Goal: Transaction & Acquisition: Obtain resource

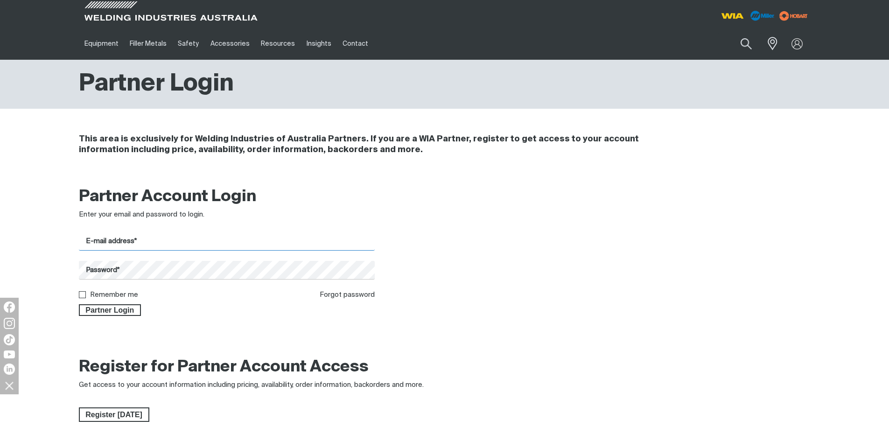
click at [230, 238] on input "E-mail address*" at bounding box center [227, 241] width 296 height 18
type input "[PERSON_NAME][EMAIL_ADDRESS][DOMAIN_NAME]"
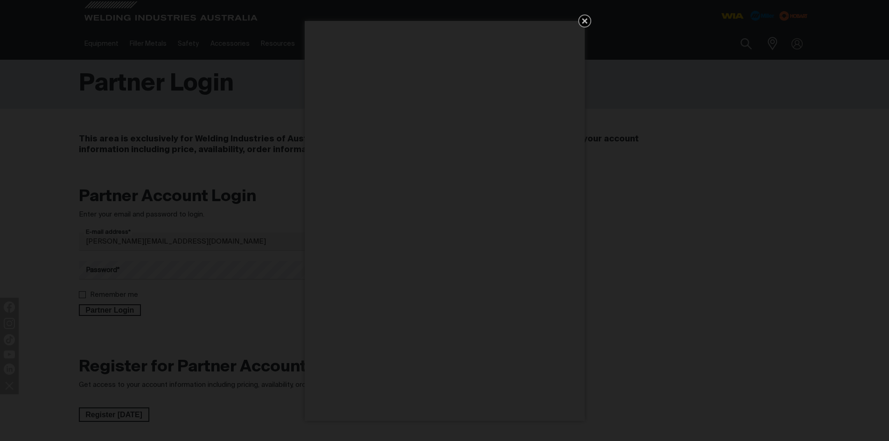
click at [583, 23] on icon "Get 5 WIA Welding Guides Free!" at bounding box center [585, 21] width 6 height 6
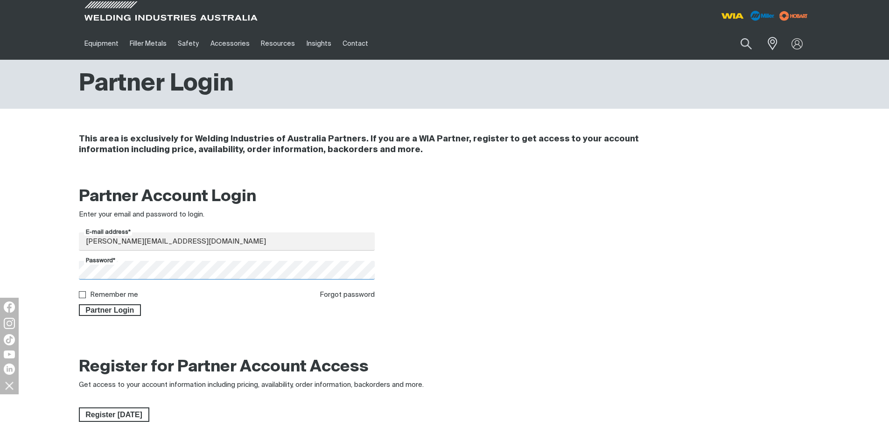
click at [79, 304] on button "Partner Login" at bounding box center [110, 310] width 62 height 12
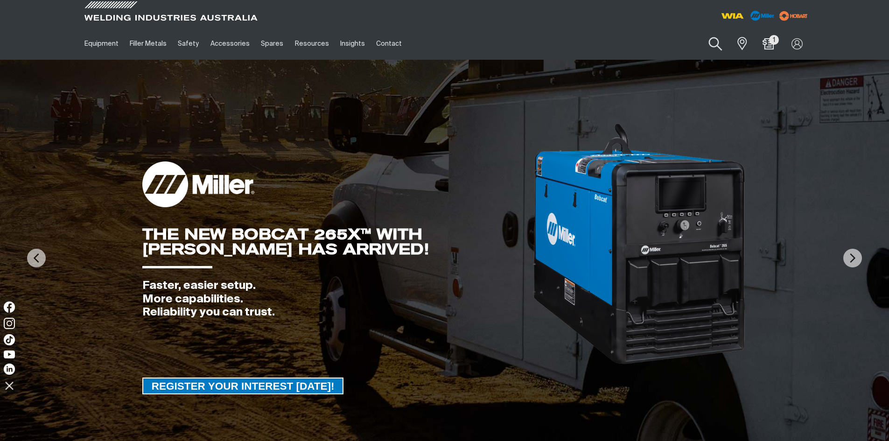
click at [710, 45] on button "Search products" at bounding box center [715, 44] width 38 height 27
click at [658, 46] on input "Search" at bounding box center [659, 43] width 144 height 21
paste input "MR035601"
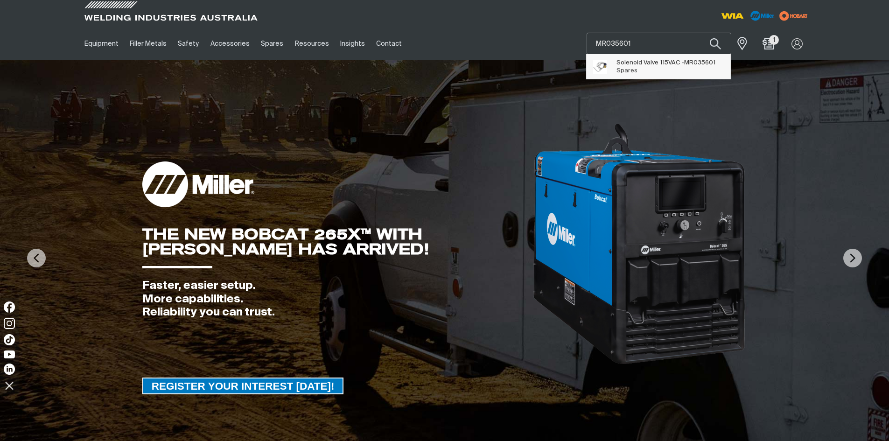
type input "MR035601"
click at [676, 65] on span "Solenoid Valve 115VAC - MR035601" at bounding box center [665, 63] width 99 height 8
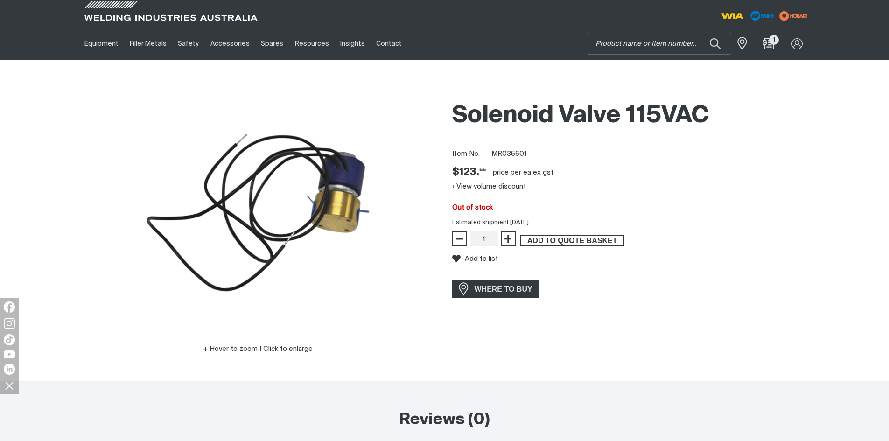
click at [579, 241] on span "ADD TO QUOTE BASKET" at bounding box center [572, 241] width 102 height 12
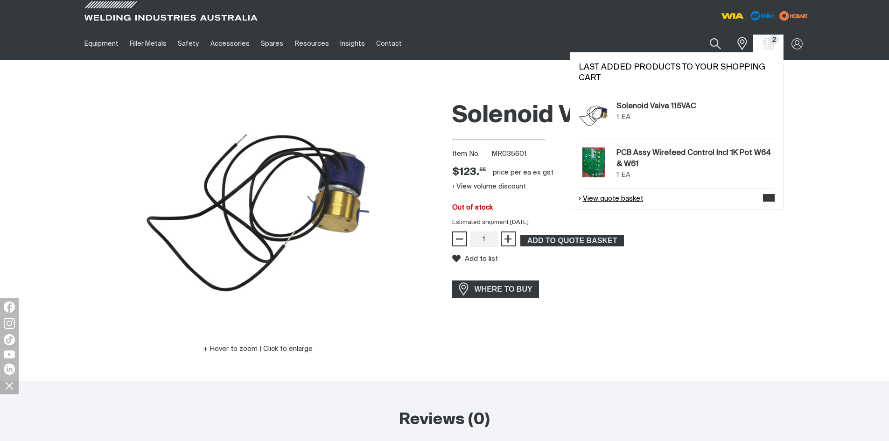
click at [631, 198] on link "View quote basket" at bounding box center [610, 199] width 64 height 11
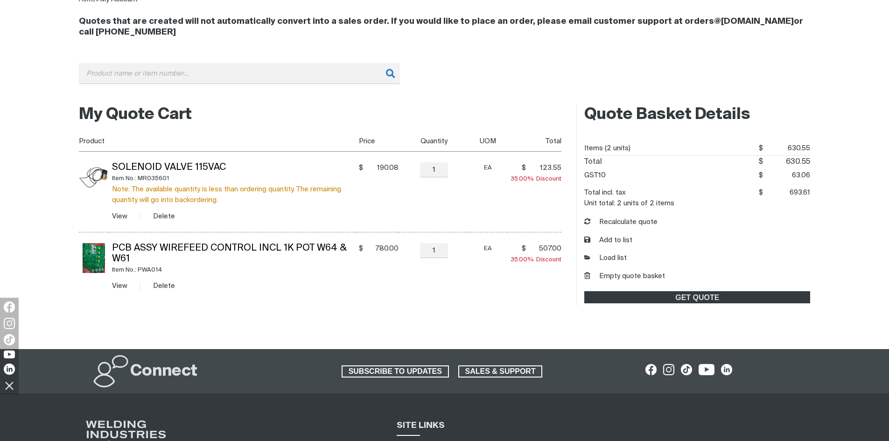
scroll to position [140, 0]
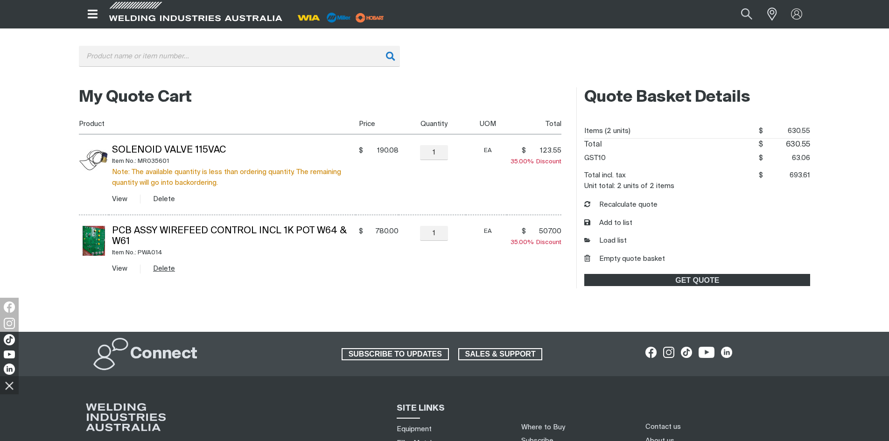
click at [167, 270] on button "Delete" at bounding box center [164, 268] width 22 height 11
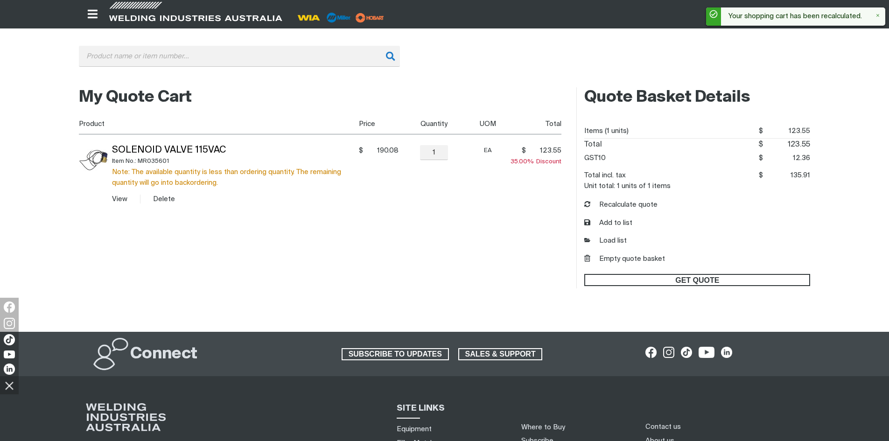
click at [718, 277] on span "GET QUOTE" at bounding box center [697, 280] width 224 height 12
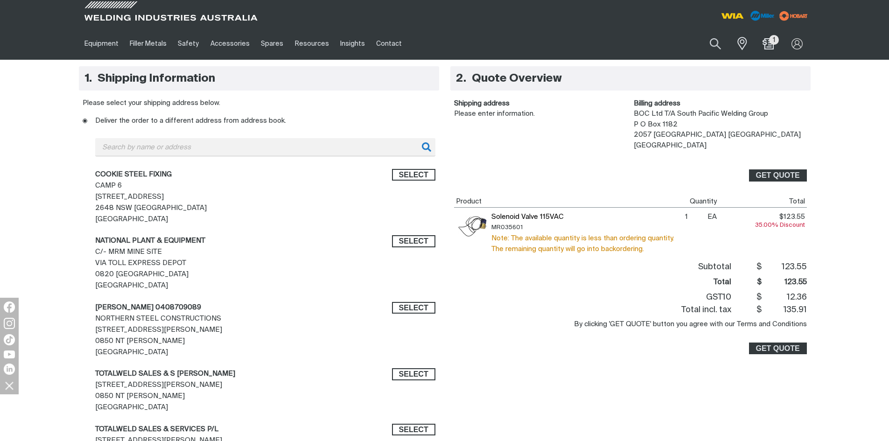
scroll to position [280, 0]
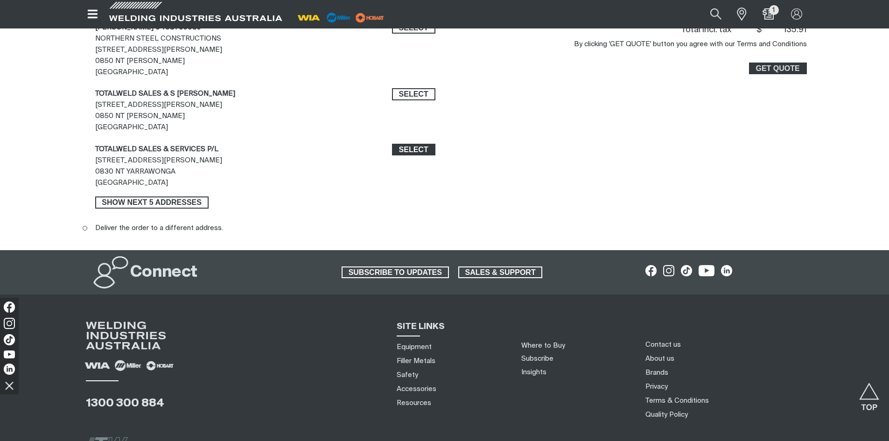
click at [423, 150] on span "Select" at bounding box center [413, 150] width 29 height 12
click at [784, 68] on span "GET QUOTE" at bounding box center [777, 68] width 44 height 12
